Goal: Task Accomplishment & Management: Manage account settings

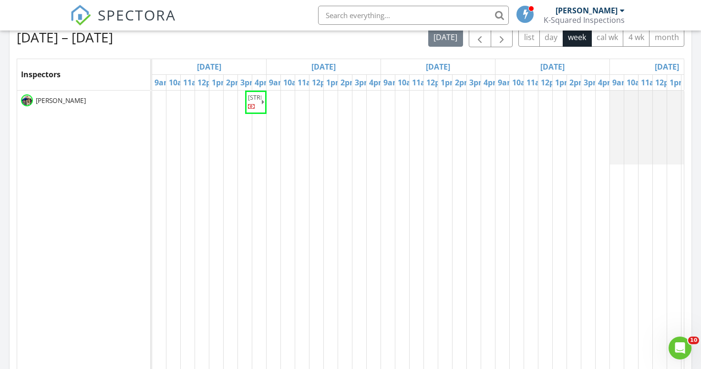
scroll to position [868, 701]
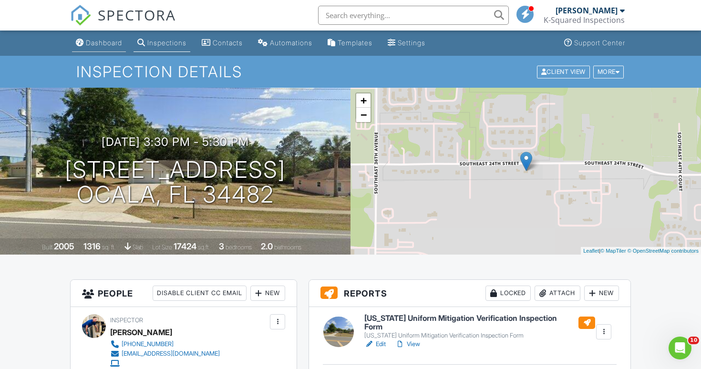
click at [103, 45] on div "Dashboard" at bounding box center [104, 43] width 36 height 8
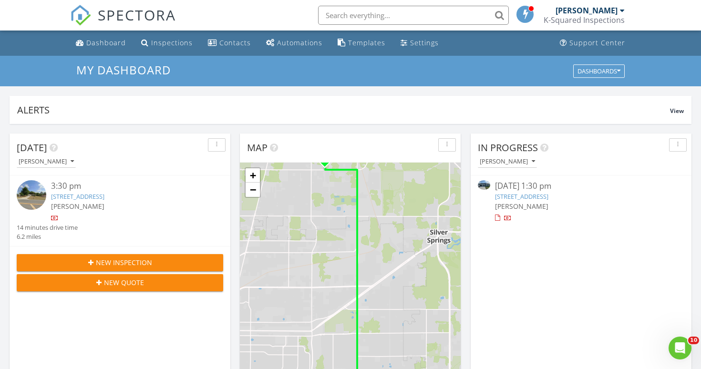
click at [77, 186] on div "3:30 pm" at bounding box center [128, 186] width 155 height 12
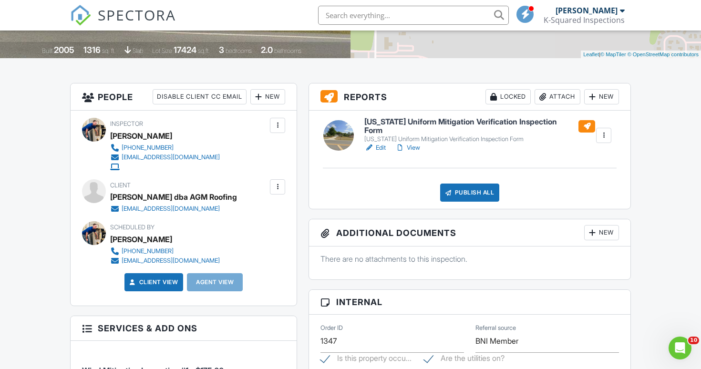
scroll to position [209, 0]
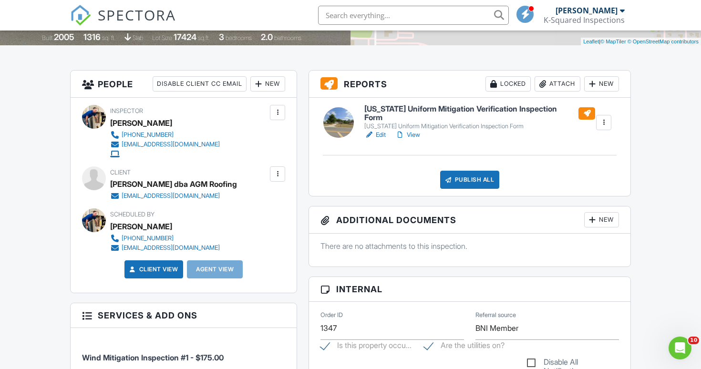
click at [603, 121] on div at bounding box center [604, 123] width 10 height 10
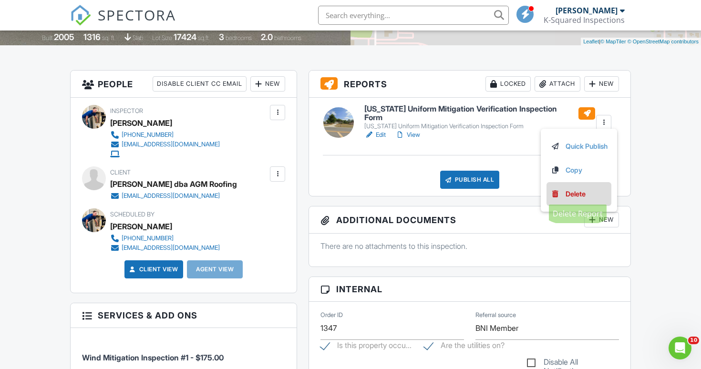
click at [574, 196] on div "Delete" at bounding box center [575, 194] width 20 height 10
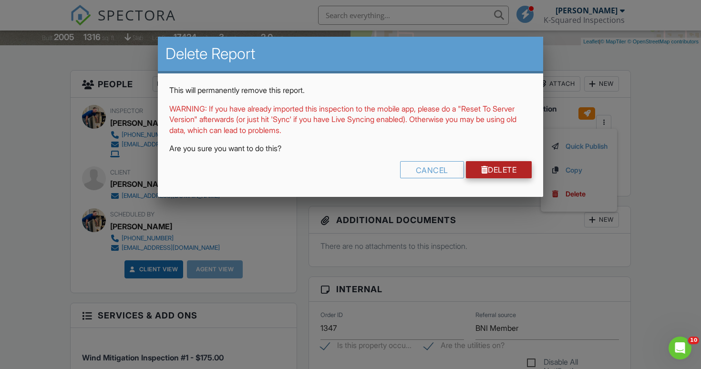
click at [512, 164] on link "Delete" at bounding box center [499, 169] width 66 height 17
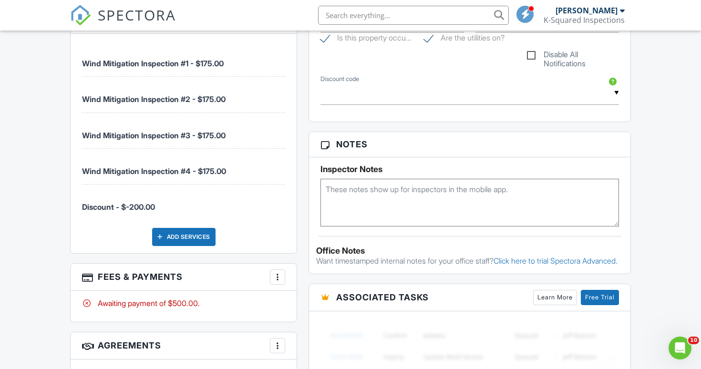
scroll to position [523, 0]
